Goal: Task Accomplishment & Management: Manage account settings

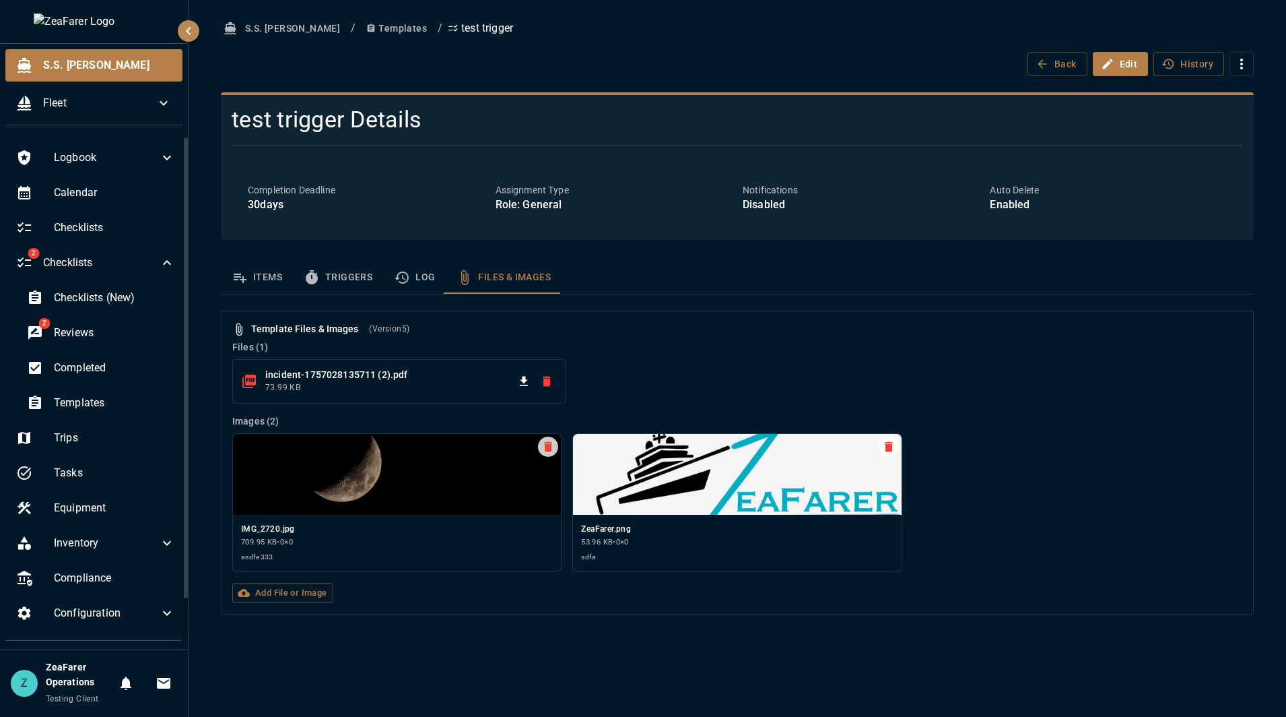
click at [799, 360] on div "incident-1757028135711 (2).pdf 73.99 KB" at bounding box center [735, 379] width 1016 height 50
click at [310, 595] on label "Add File or Image" at bounding box center [282, 593] width 101 height 21
click at [0, 0] on input "Add File or Image" at bounding box center [0, 0] width 0 height 0
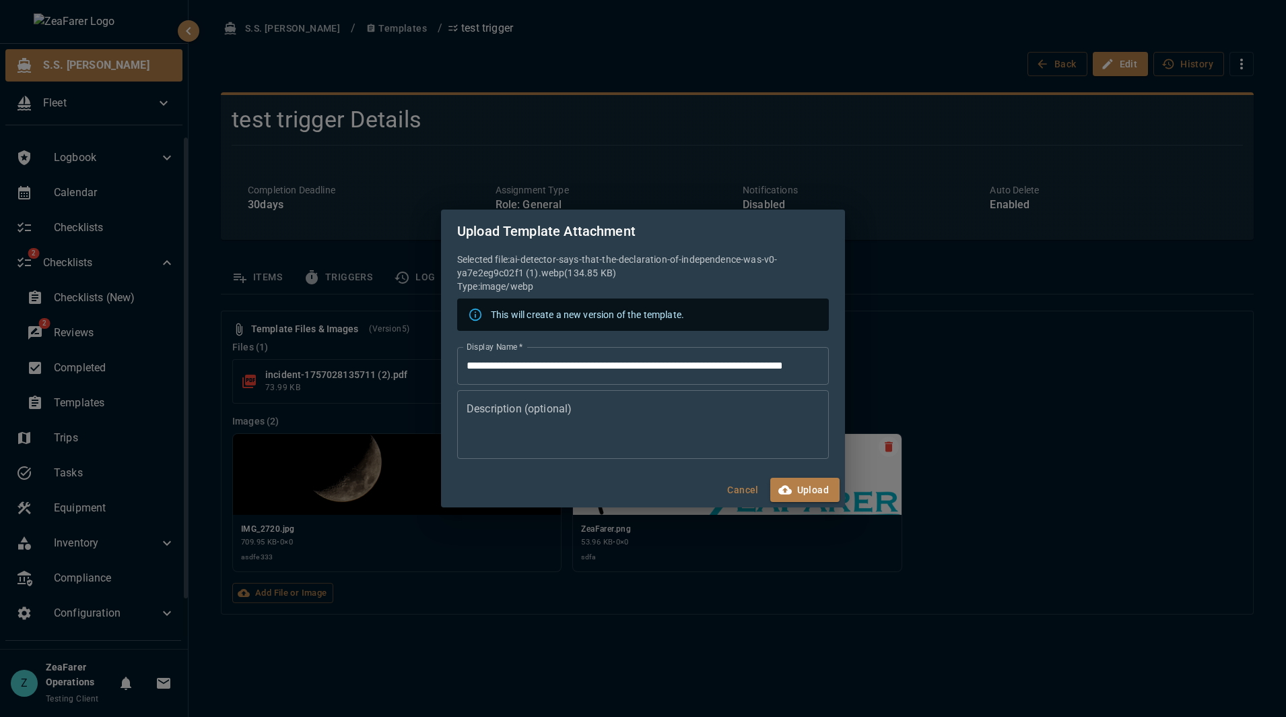
click at [599, 364] on input "**********" at bounding box center [643, 366] width 372 height 38
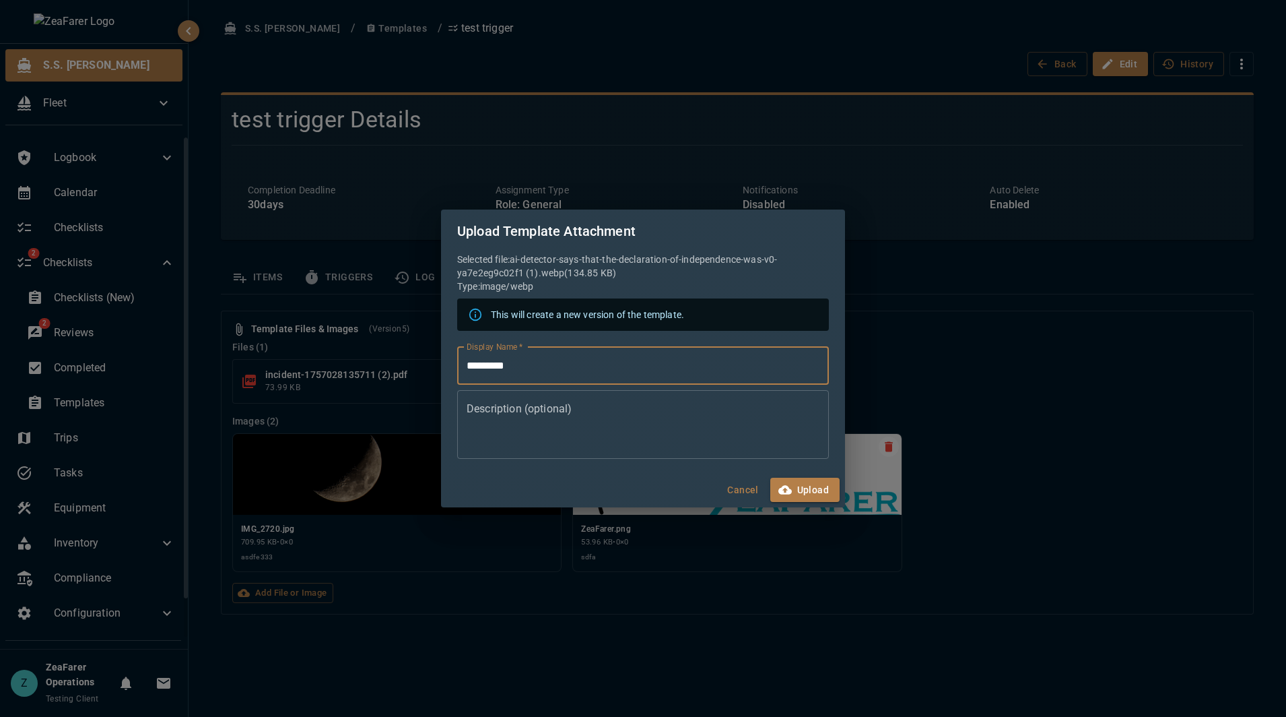
type input "*********"
type textarea "**********"
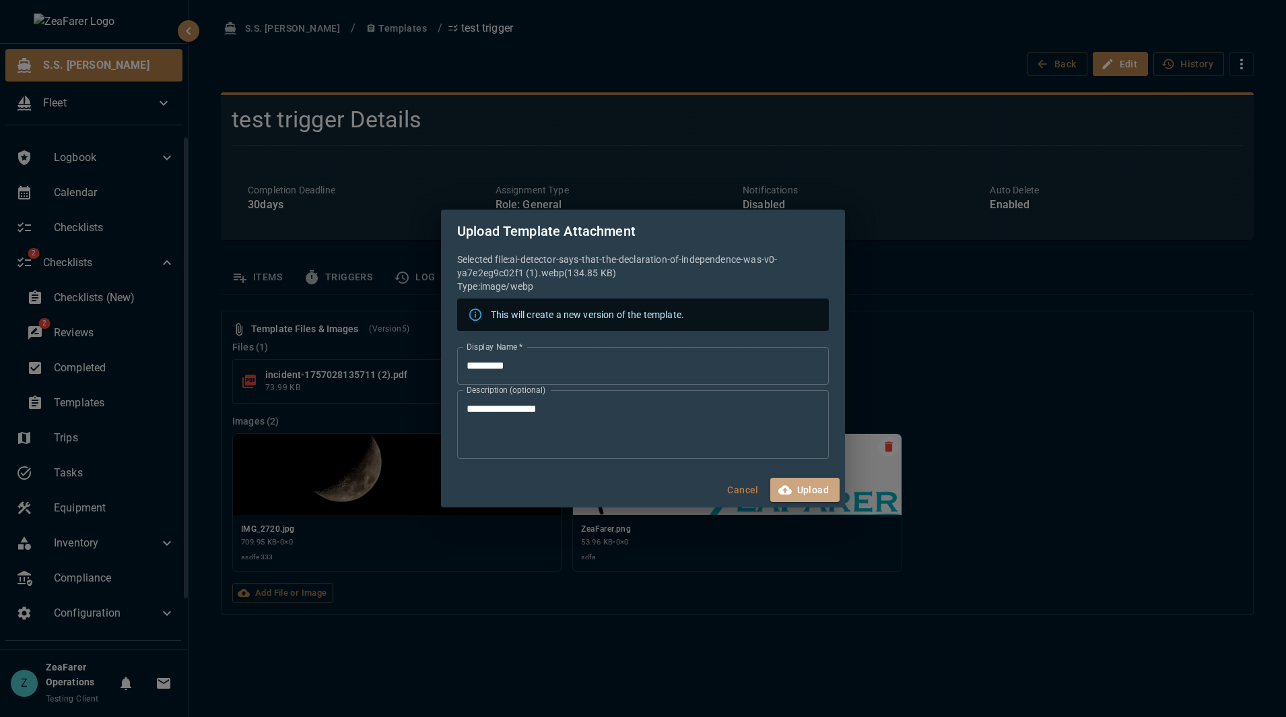
click at [795, 489] on button "Upload" at bounding box center [804, 489] width 69 height 25
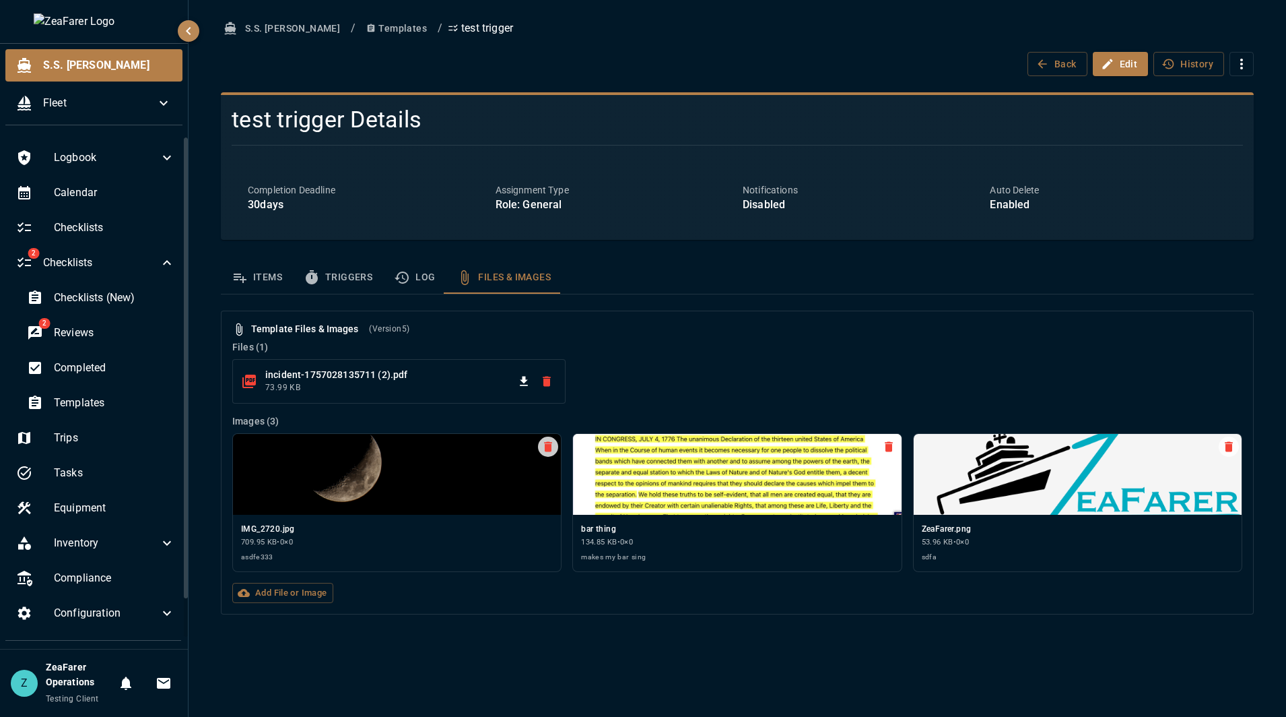
click at [675, 654] on div "S.S. [PERSON_NAME] / Templates / test trigger Back Edit History test trigger De…" at bounding box center [738, 358] width 1098 height 717
click at [401, 275] on icon "template sections" at bounding box center [402, 277] width 16 height 16
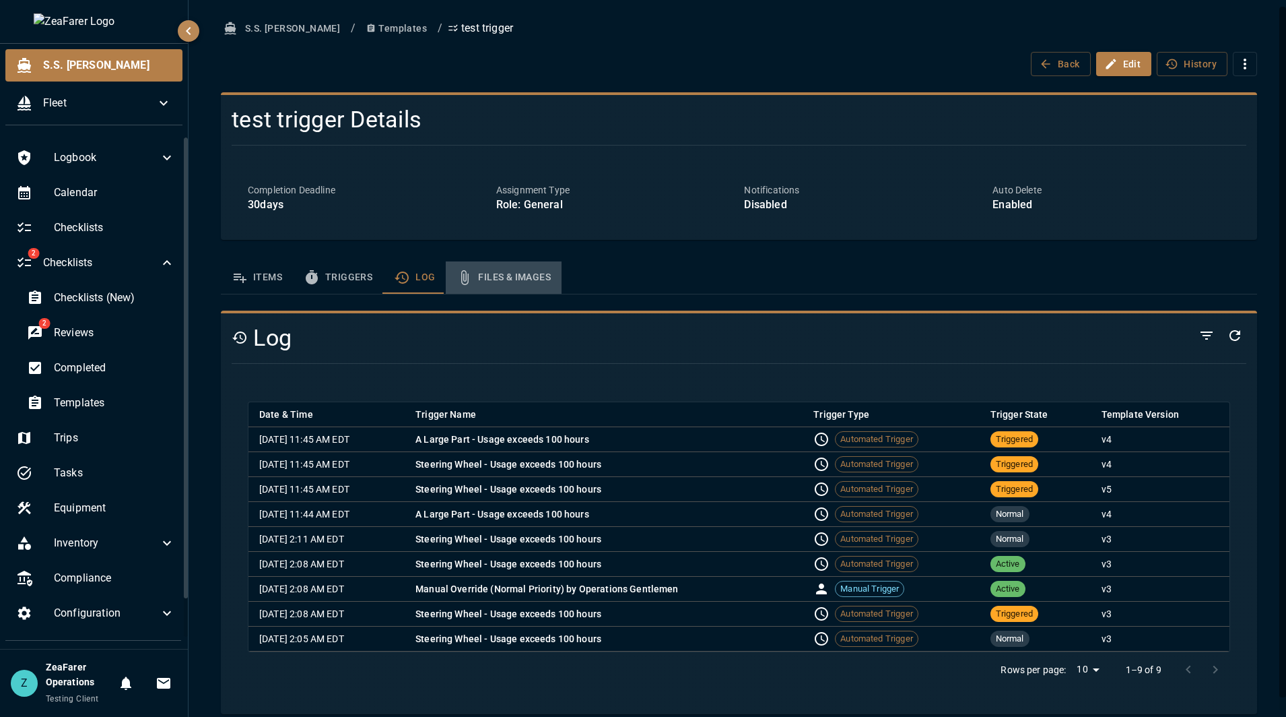
click at [496, 267] on button "Files & Images" at bounding box center [504, 277] width 116 height 32
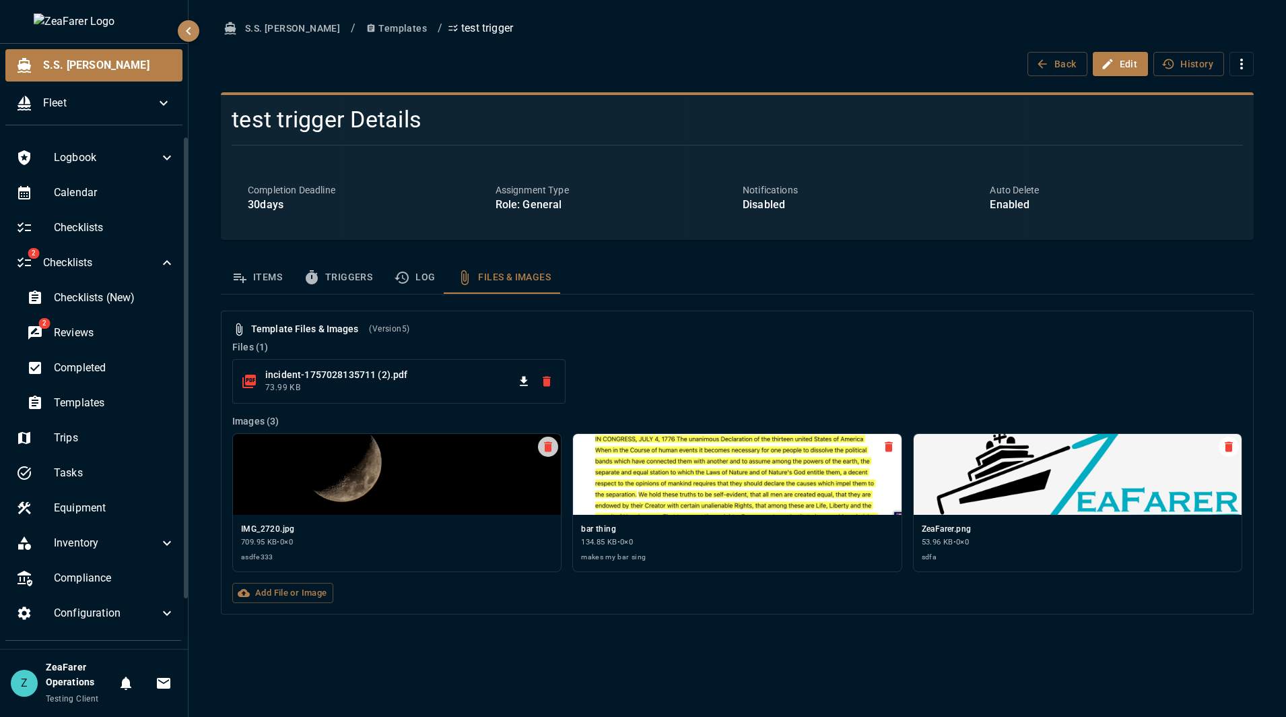
click at [1041, 370] on div "incident-1757028135711 (2).pdf 73.99 KB" at bounding box center [735, 379] width 1016 height 50
click at [906, 59] on div "Back Edit History" at bounding box center [737, 64] width 1033 height 25
click at [317, 595] on label "Add File or Image" at bounding box center [282, 593] width 101 height 21
click at [0, 0] on input "Add File or Image" at bounding box center [0, 0] width 0 height 0
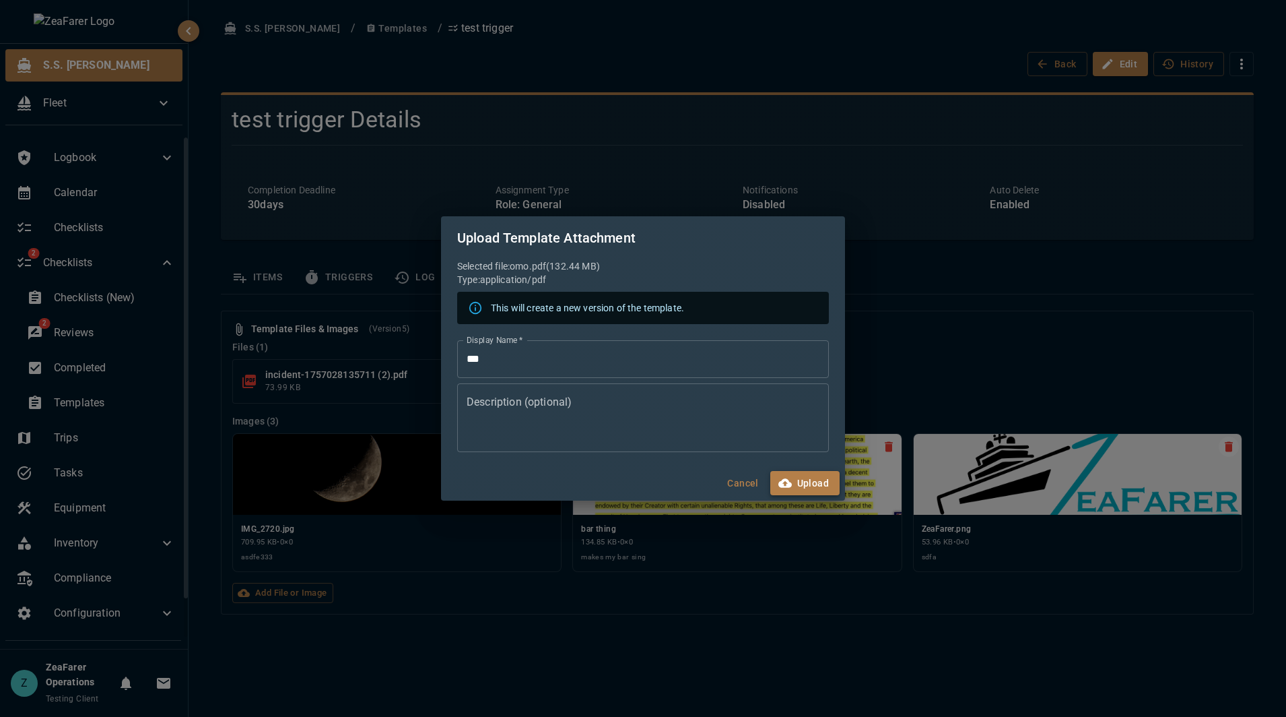
click at [815, 475] on button "Upload" at bounding box center [804, 483] width 69 height 25
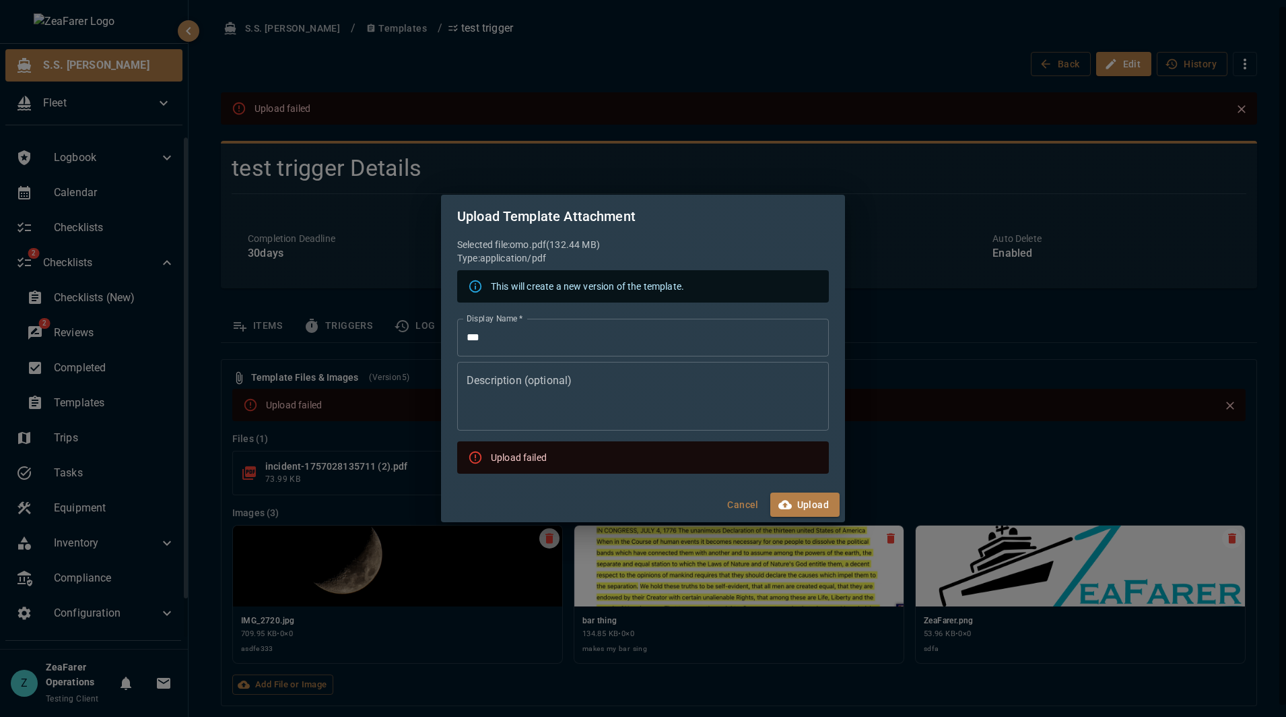
click at [707, 257] on p "Type: application/pdf" at bounding box center [643, 257] width 372 height 13
click at [797, 502] on button "Upload" at bounding box center [804, 504] width 69 height 25
click at [818, 506] on button "Upload" at bounding box center [804, 504] width 69 height 25
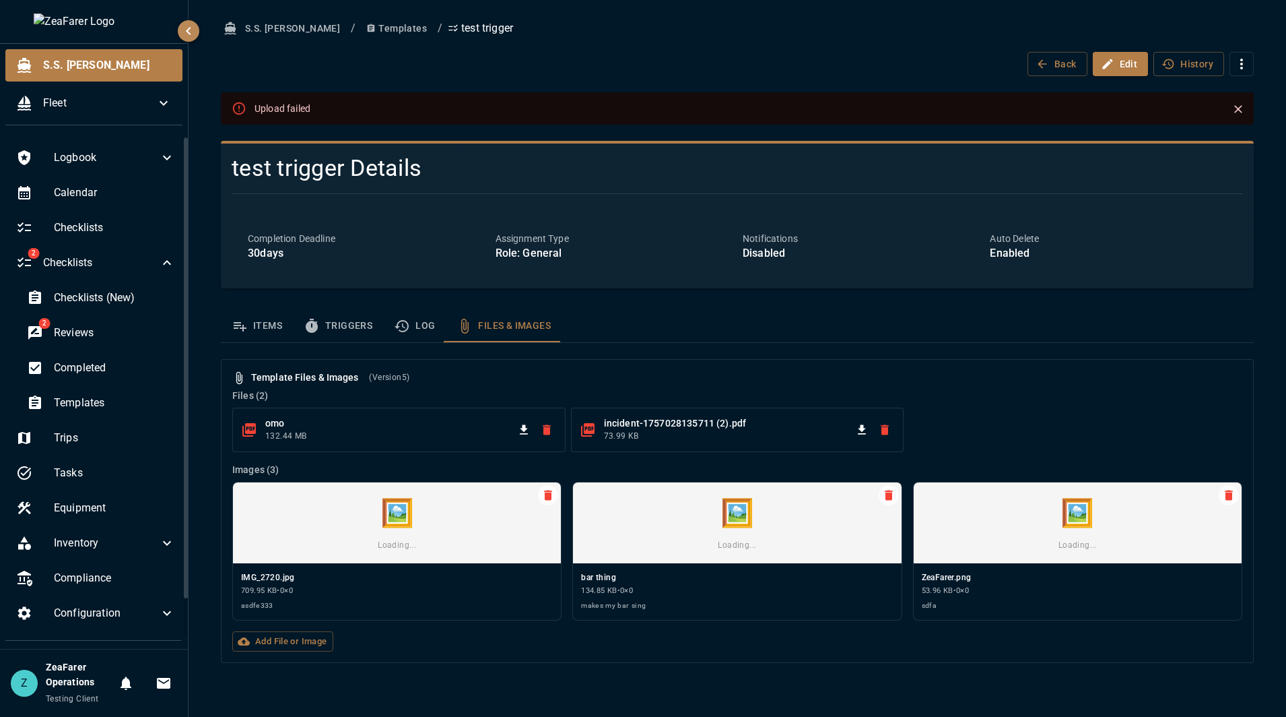
click at [1084, 362] on div "Template Files & Images (Version 5 ) Files ( 2 ) omo 132.44 MB incident-1757028…" at bounding box center [737, 511] width 1033 height 304
click at [1237, 108] on icon "Close" at bounding box center [1238, 109] width 8 height 8
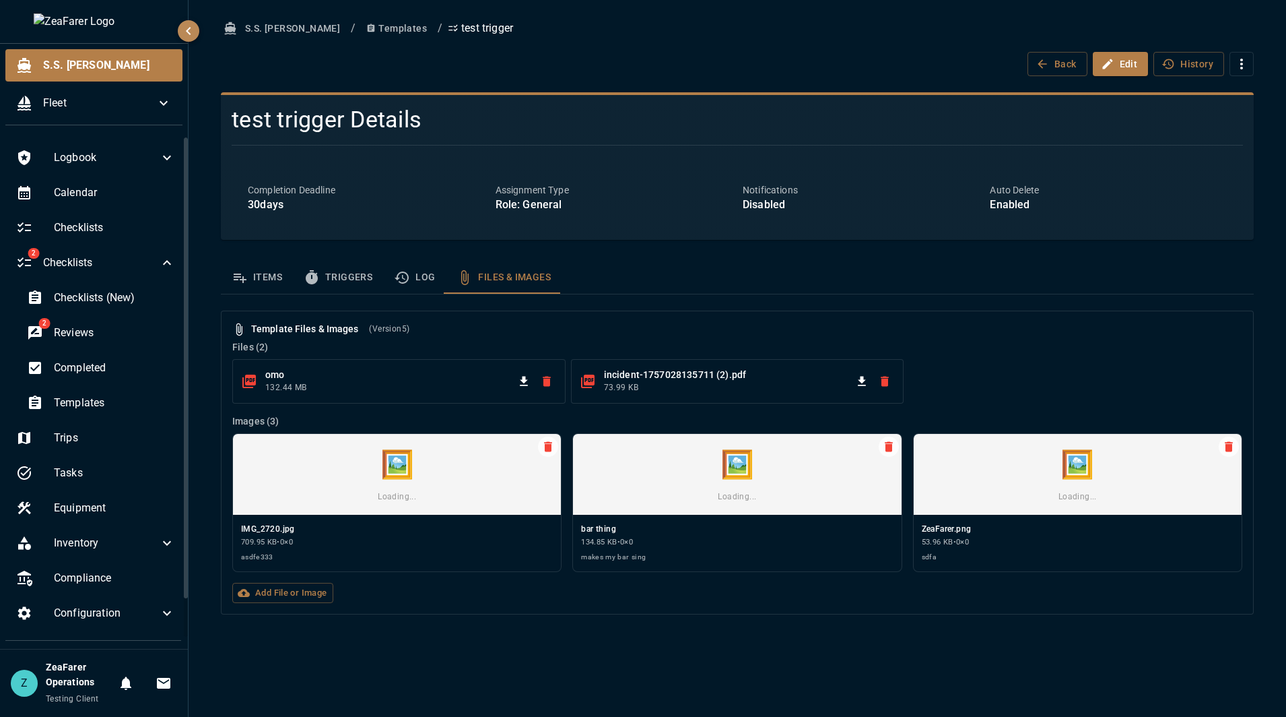
click at [959, 360] on div "omo 132.44 MB incident-1757028135711 (2).pdf 73.99 KB" at bounding box center [735, 379] width 1016 height 50
click at [387, 271] on button "Log" at bounding box center [414, 277] width 63 height 32
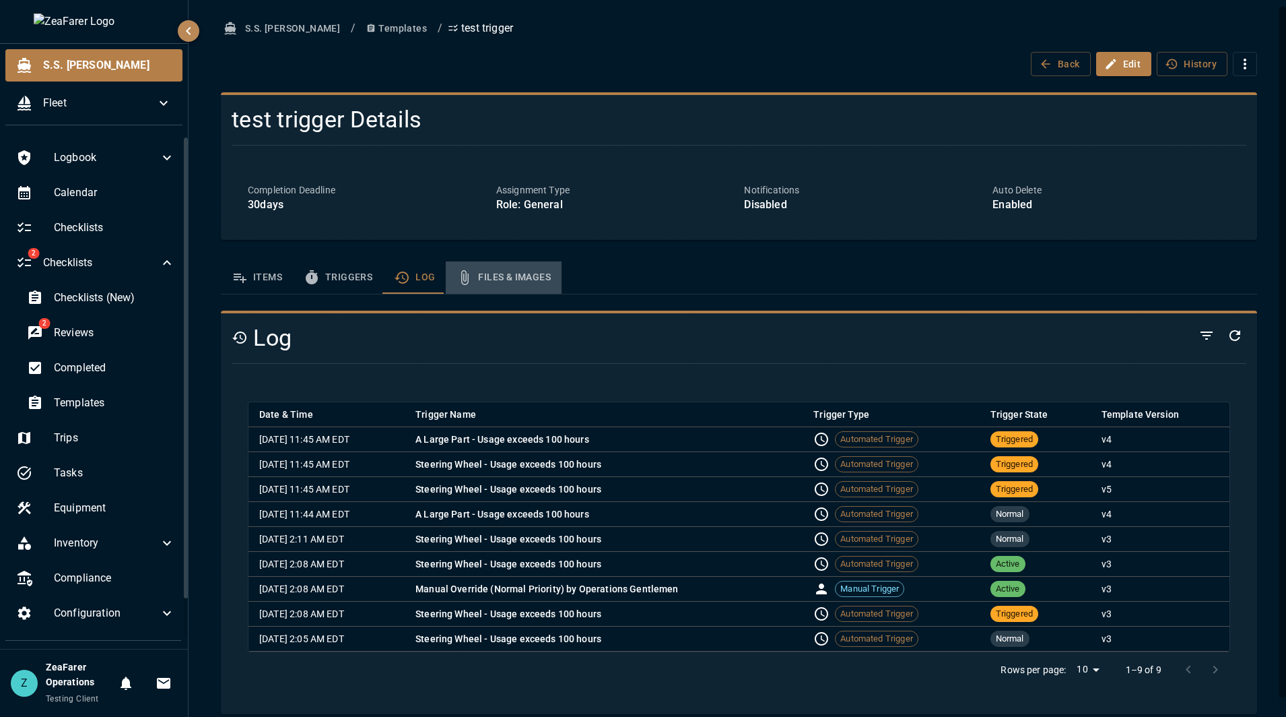
click at [505, 282] on button "Files & Images" at bounding box center [504, 277] width 116 height 32
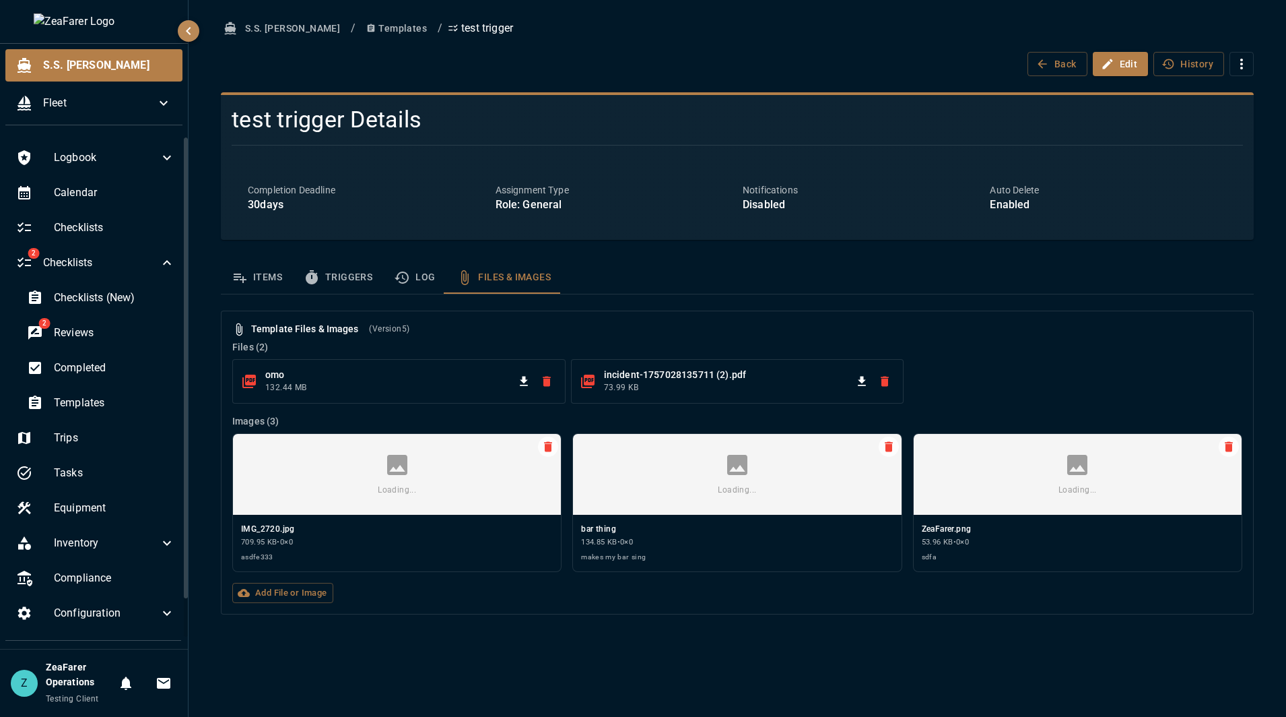
click at [529, 634] on div "S.S. [PERSON_NAME] / Templates / test trigger Back Edit History test trigger De…" at bounding box center [738, 358] width 1098 height 717
click at [997, 343] on p "Files ( 2 )" at bounding box center [737, 346] width 1010 height 13
click at [421, 292] on button "Log" at bounding box center [414, 277] width 63 height 32
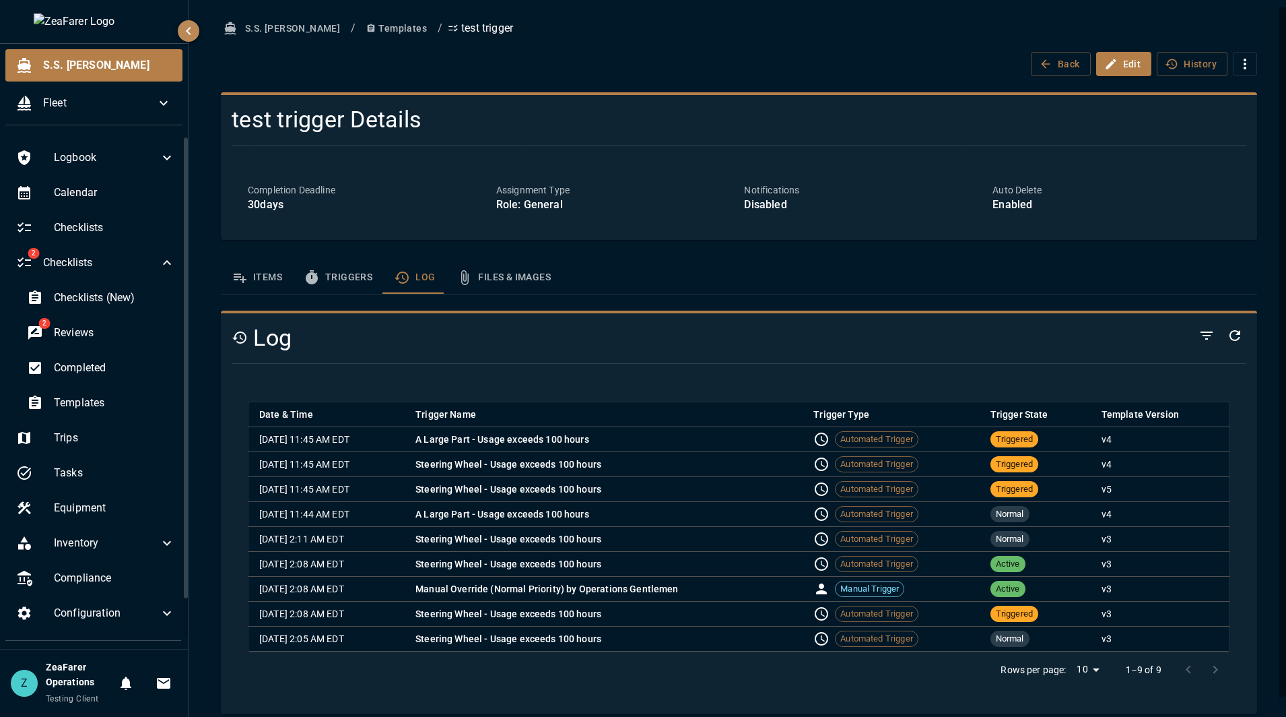
click at [488, 277] on button "Files & Images" at bounding box center [504, 277] width 116 height 32
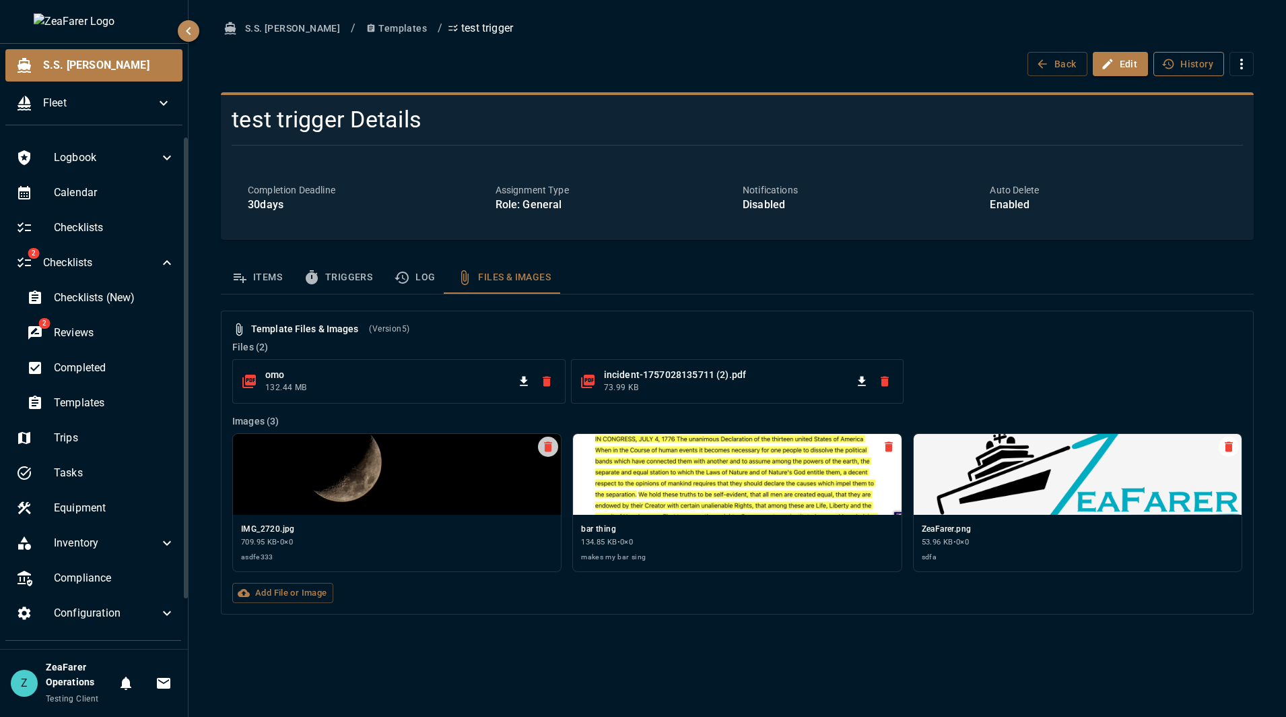
click at [1168, 68] on icon "button" at bounding box center [1168, 64] width 12 height 10
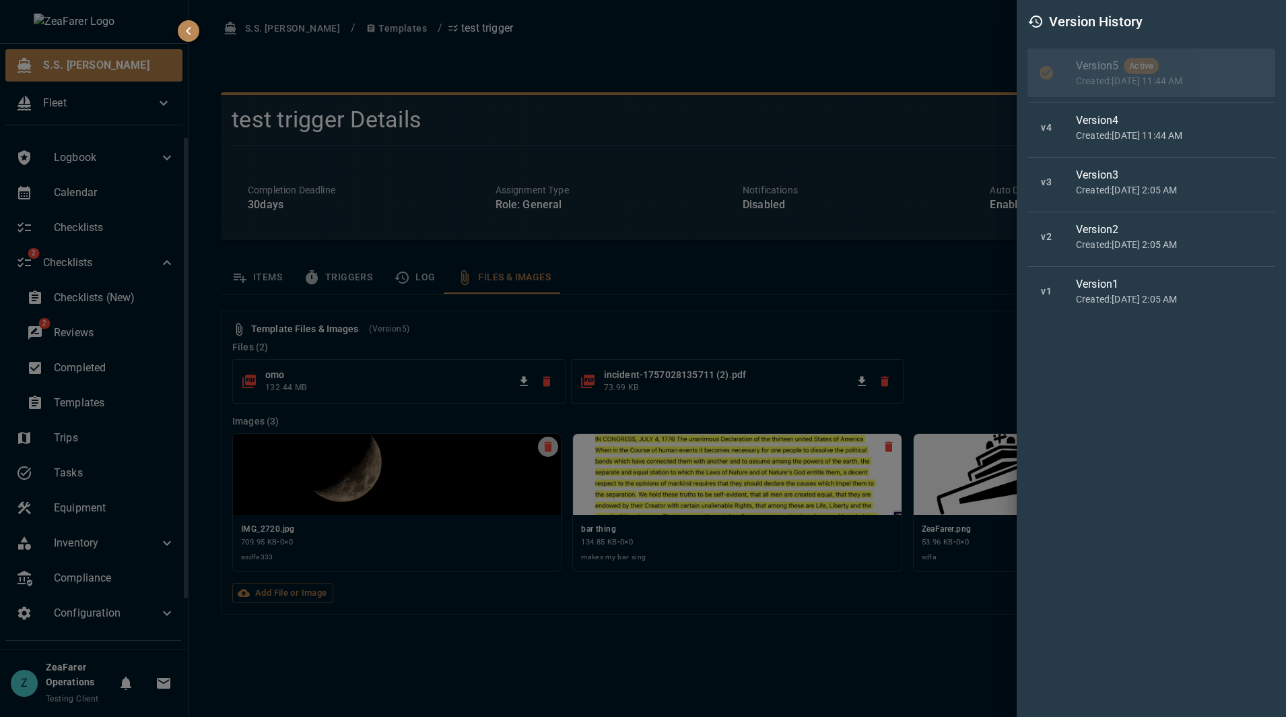
drag, startPoint x: 885, startPoint y: 60, endPoint x: 902, endPoint y: 45, distance: 22.9
click at [902, 45] on div at bounding box center [643, 358] width 1286 height 717
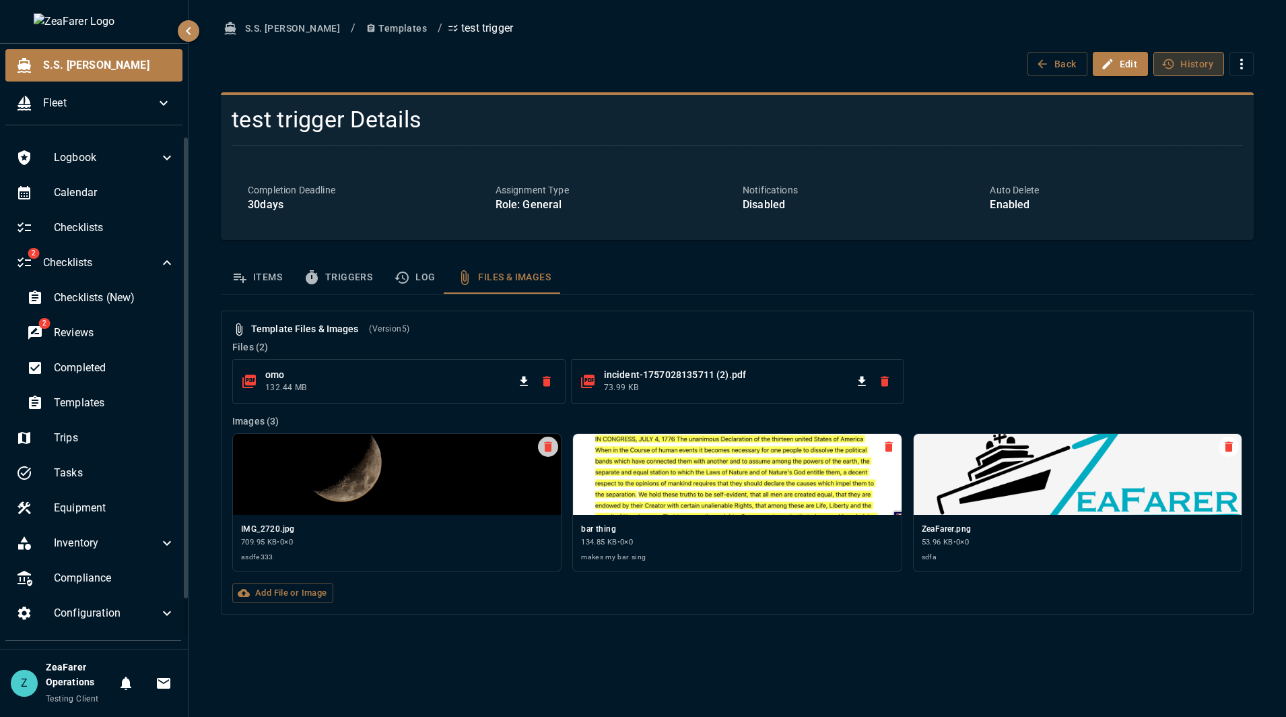
click at [1211, 69] on button "History" at bounding box center [1189, 64] width 71 height 25
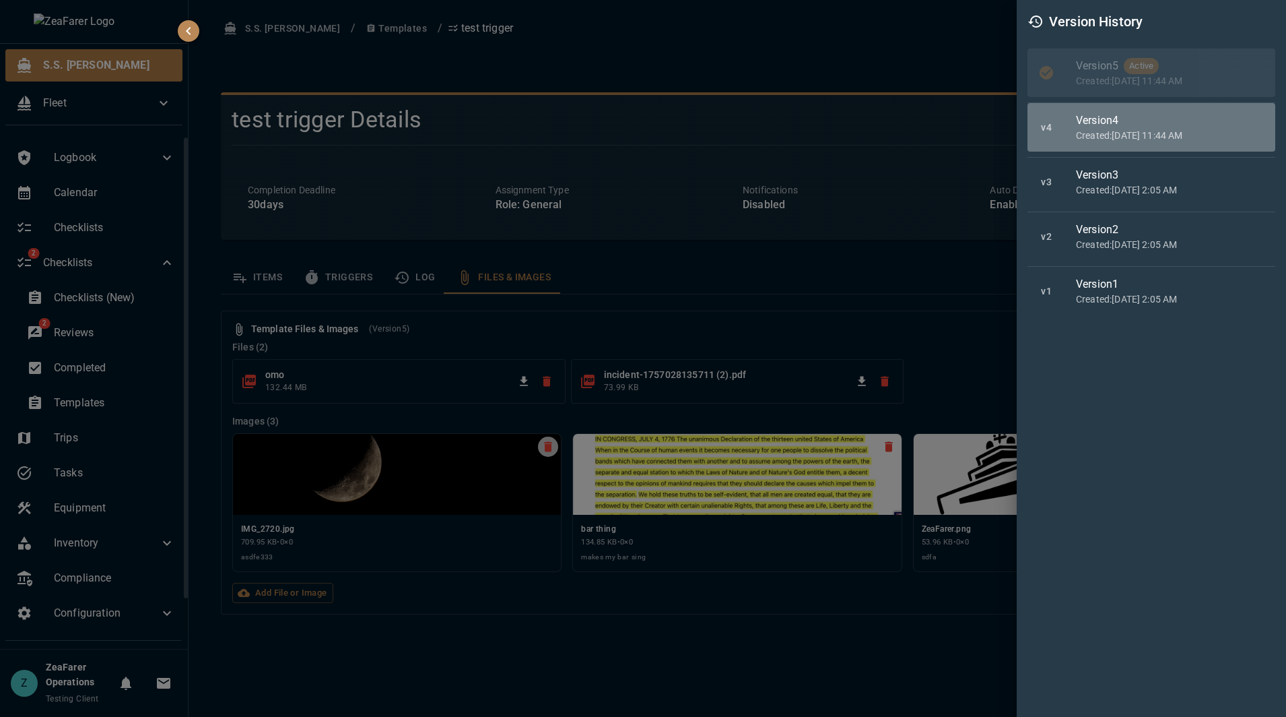
click at [1152, 133] on p "Created: [DATE] 11:44 AM" at bounding box center [1170, 135] width 189 height 13
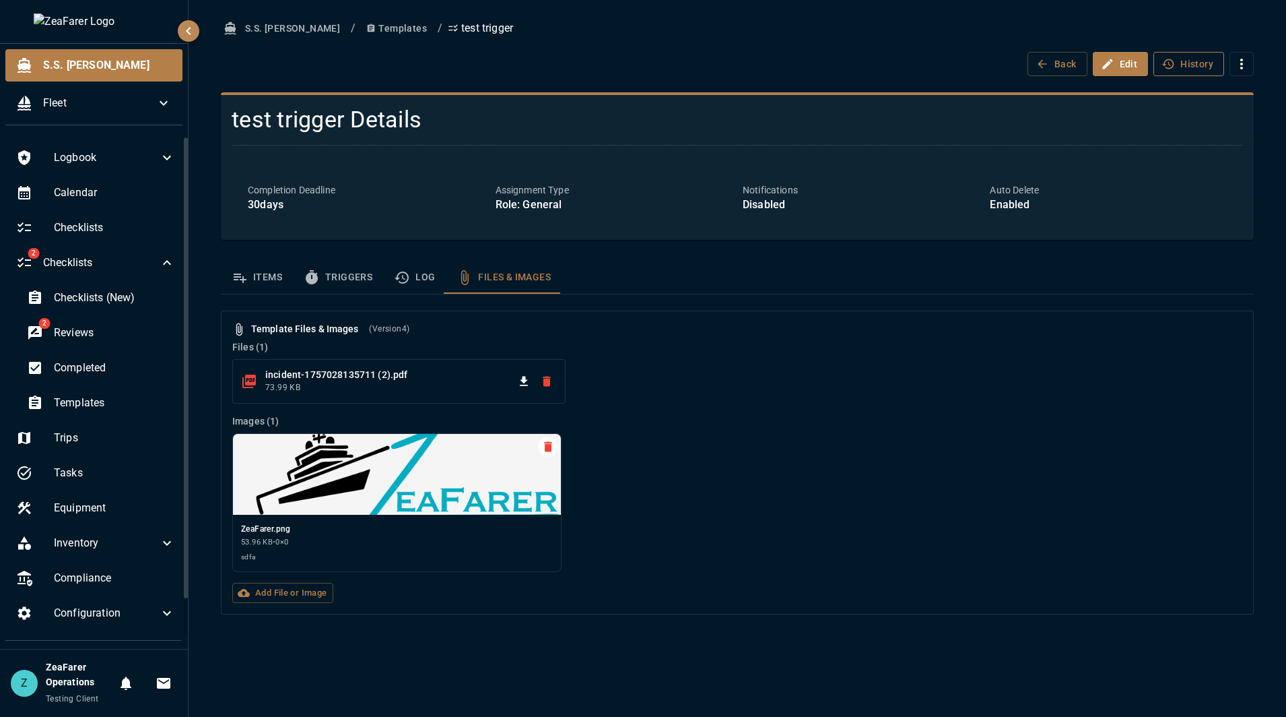
click at [1199, 58] on button "History" at bounding box center [1189, 64] width 71 height 25
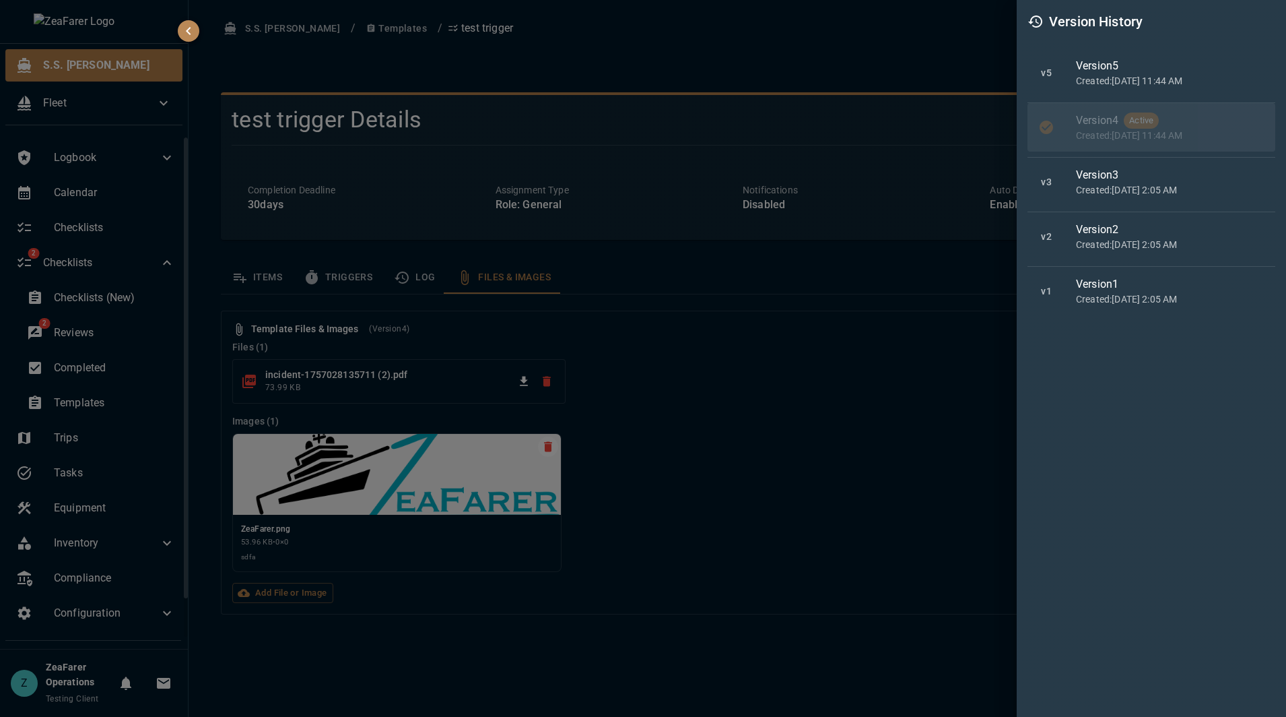
click at [1154, 73] on div "Version 5" at bounding box center [1170, 66] width 189 height 16
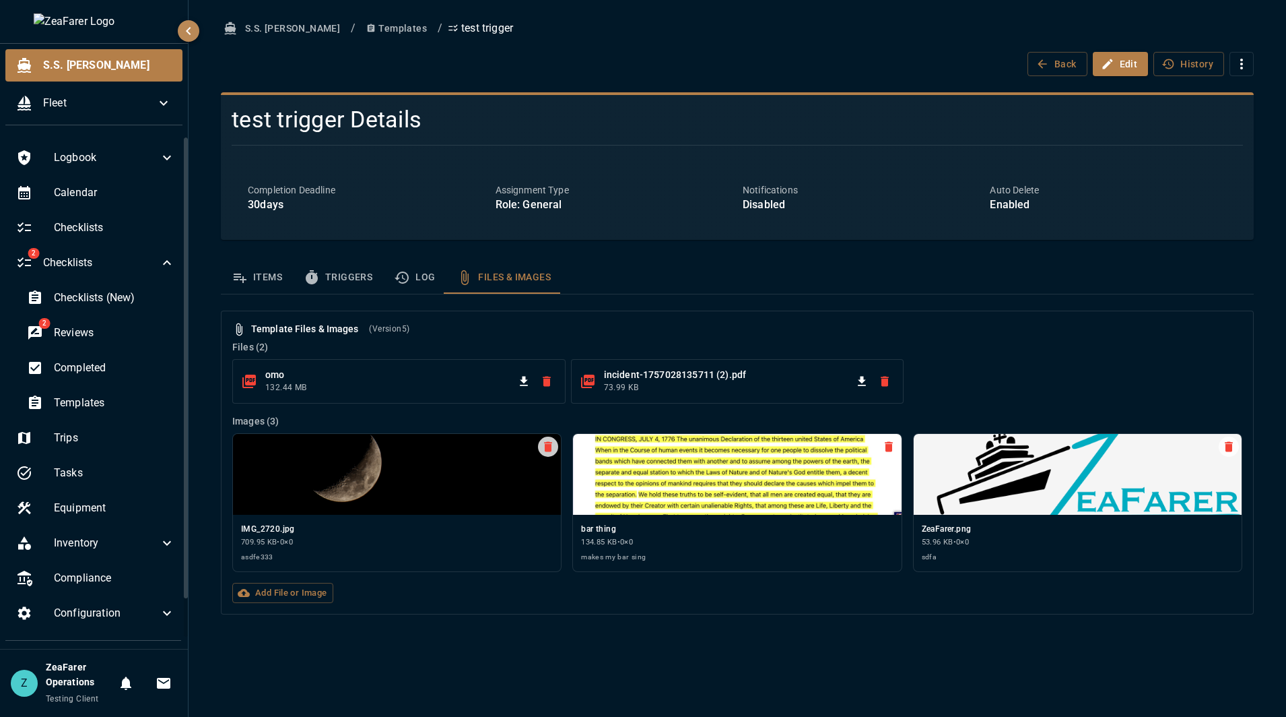
click at [1025, 358] on div "omo 132.44 MB incident-1757028135711 (2).pdf 73.99 KB" at bounding box center [735, 379] width 1016 height 50
click at [1135, 351] on p "Files ( 2 )" at bounding box center [737, 346] width 1010 height 13
click at [405, 269] on button "Log" at bounding box center [414, 277] width 63 height 32
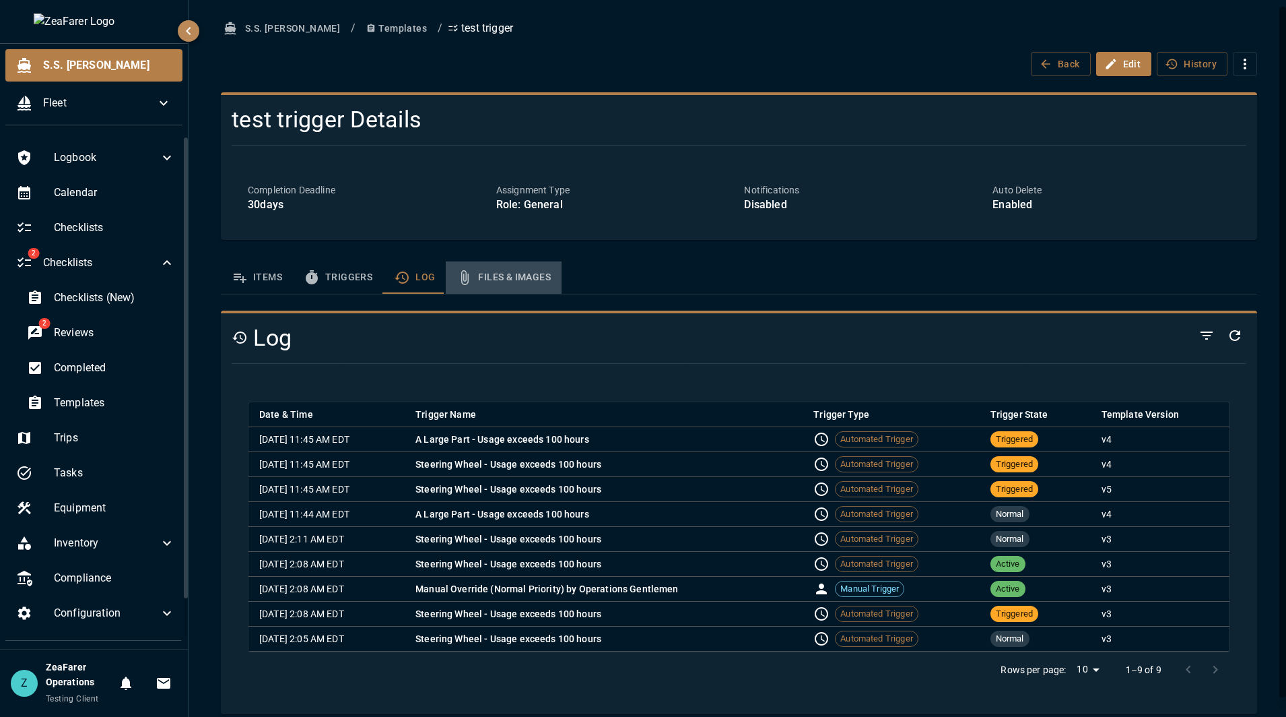
click at [530, 275] on button "Files & Images" at bounding box center [504, 277] width 116 height 32
